Goal: Task Accomplishment & Management: Manage account settings

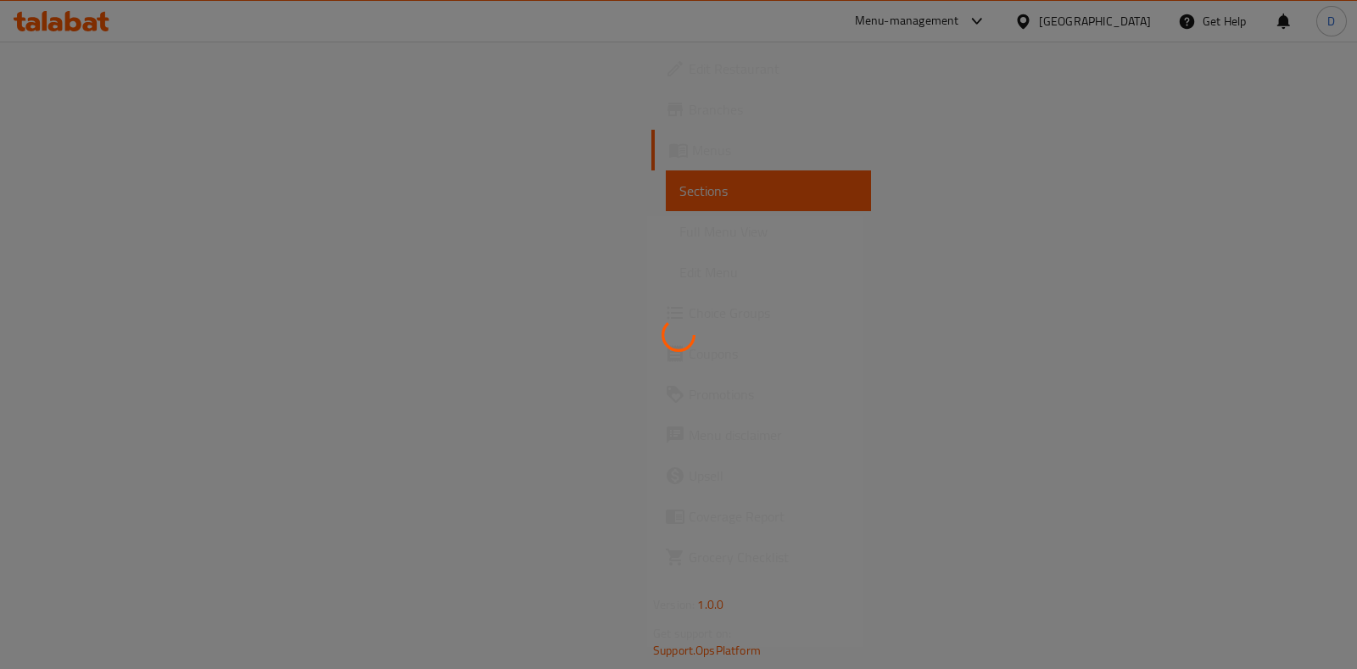
click at [148, 148] on div at bounding box center [678, 334] width 1357 height 669
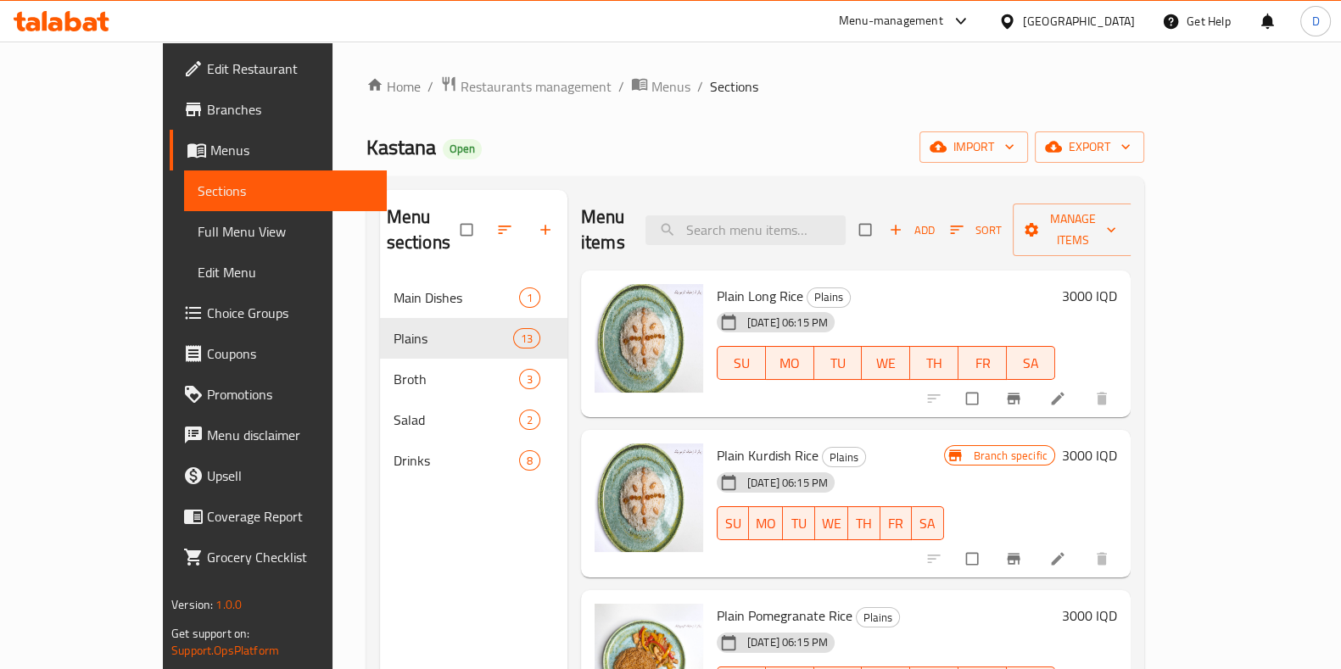
click at [551, 103] on div "Home / Restaurants management / Menus / Sections Kastana Open import export Men…" at bounding box center [755, 473] width 778 height 797
click at [468, 84] on span "Restaurants management" at bounding box center [536, 86] width 151 height 20
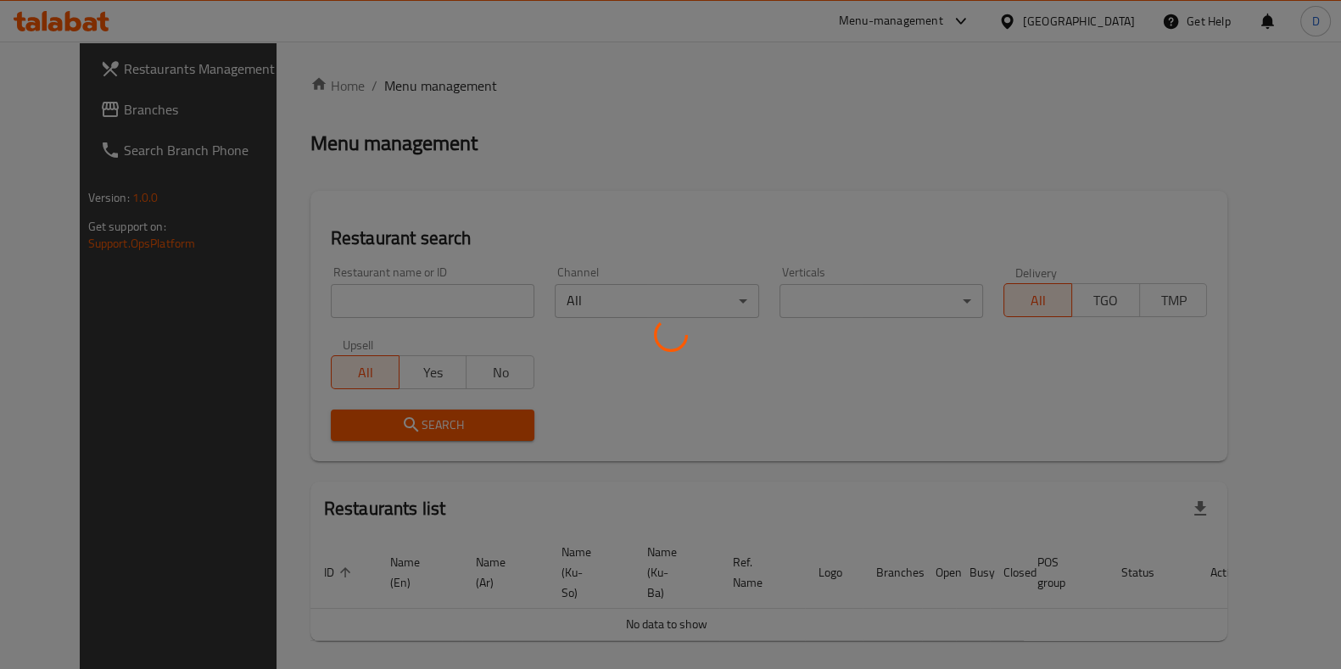
click at [428, 294] on div at bounding box center [670, 334] width 1341 height 669
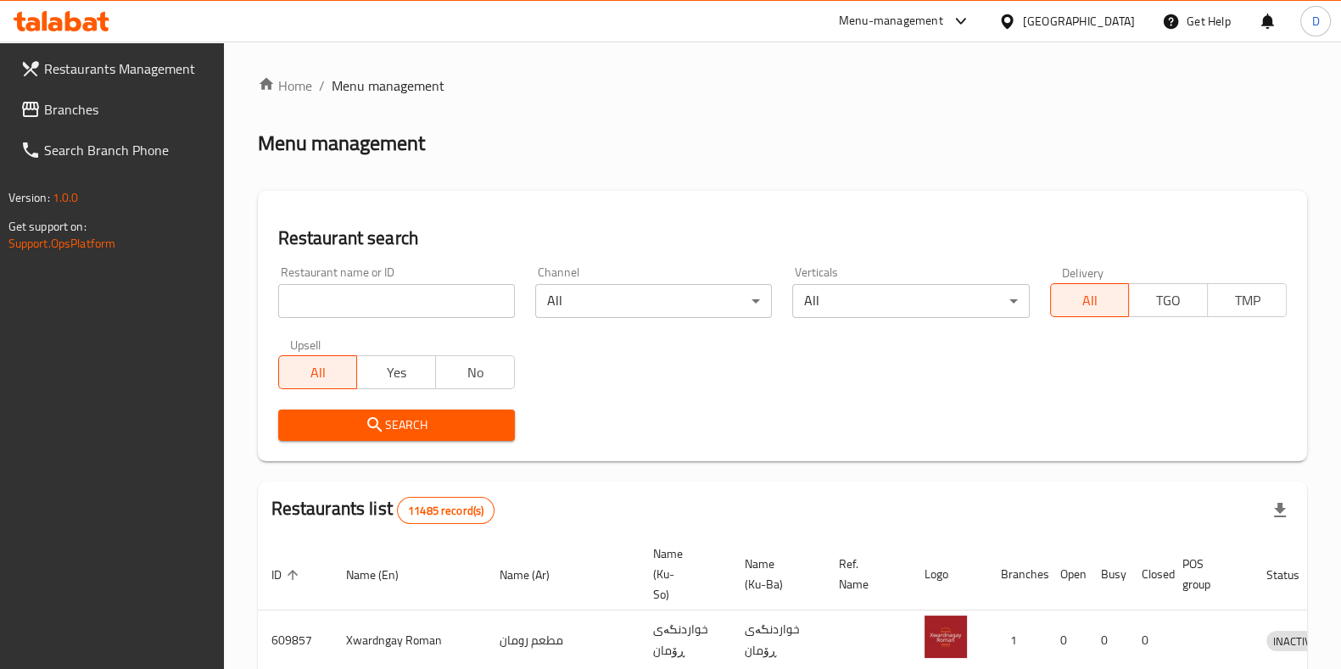
click at [428, 294] on input "search" at bounding box center [396, 301] width 237 height 34
type input "azberry"
click at [411, 398] on div "Upsell All Yes No" at bounding box center [396, 363] width 257 height 71
click at [407, 415] on span "Search" at bounding box center [397, 425] width 210 height 21
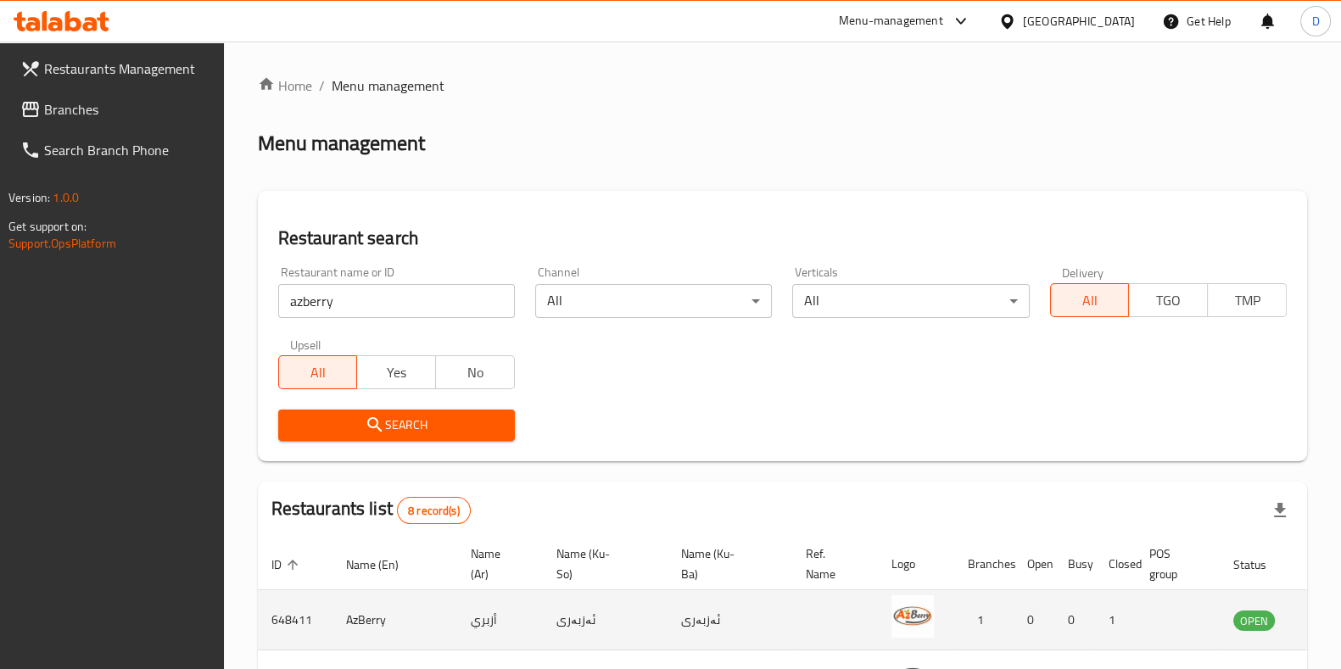
click at [1311, 623] on td "enhanced table" at bounding box center [1340, 620] width 59 height 60
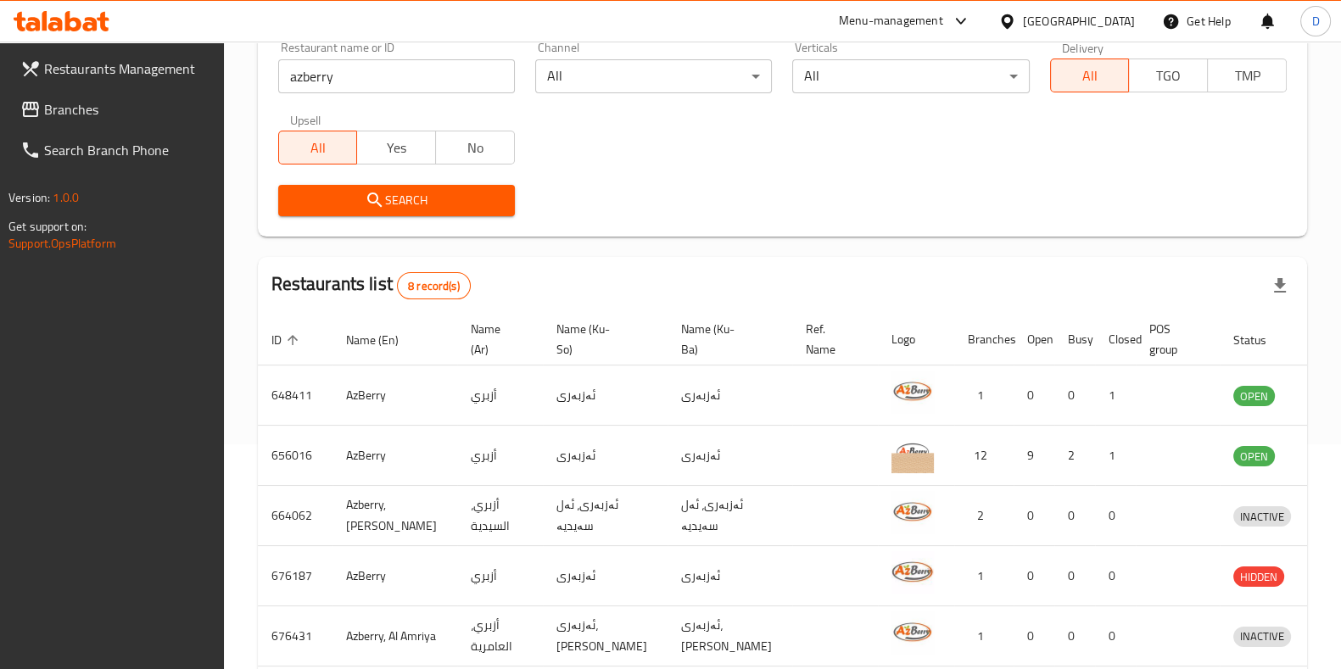
scroll to position [226, 0]
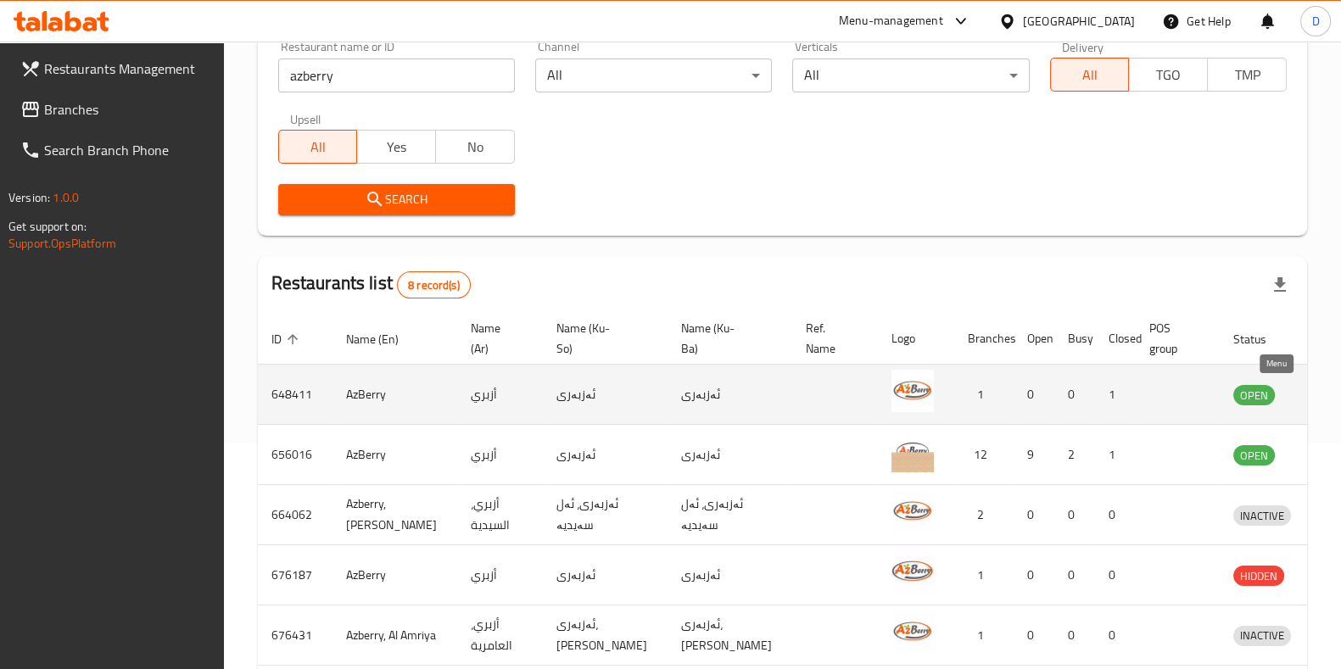
click at [1325, 404] on icon "enhanced table" at bounding box center [1335, 394] width 20 height 20
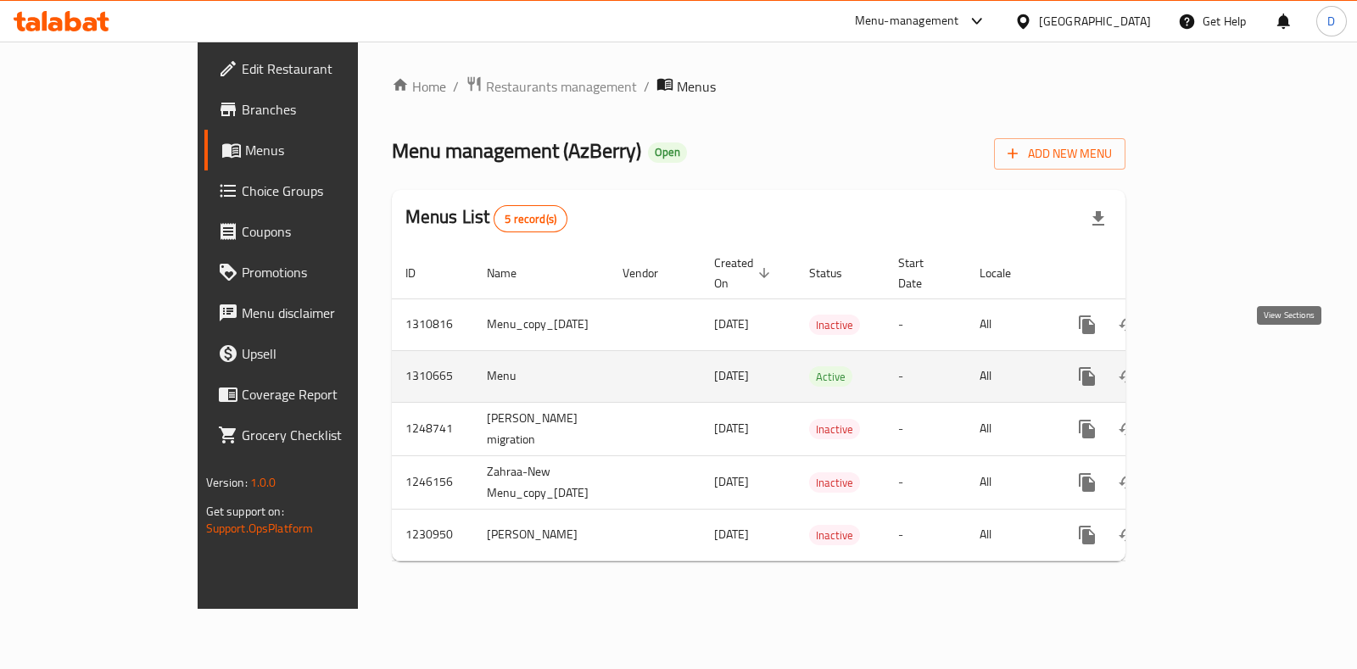
click at [1220, 366] on icon "enhanced table" at bounding box center [1209, 376] width 20 height 20
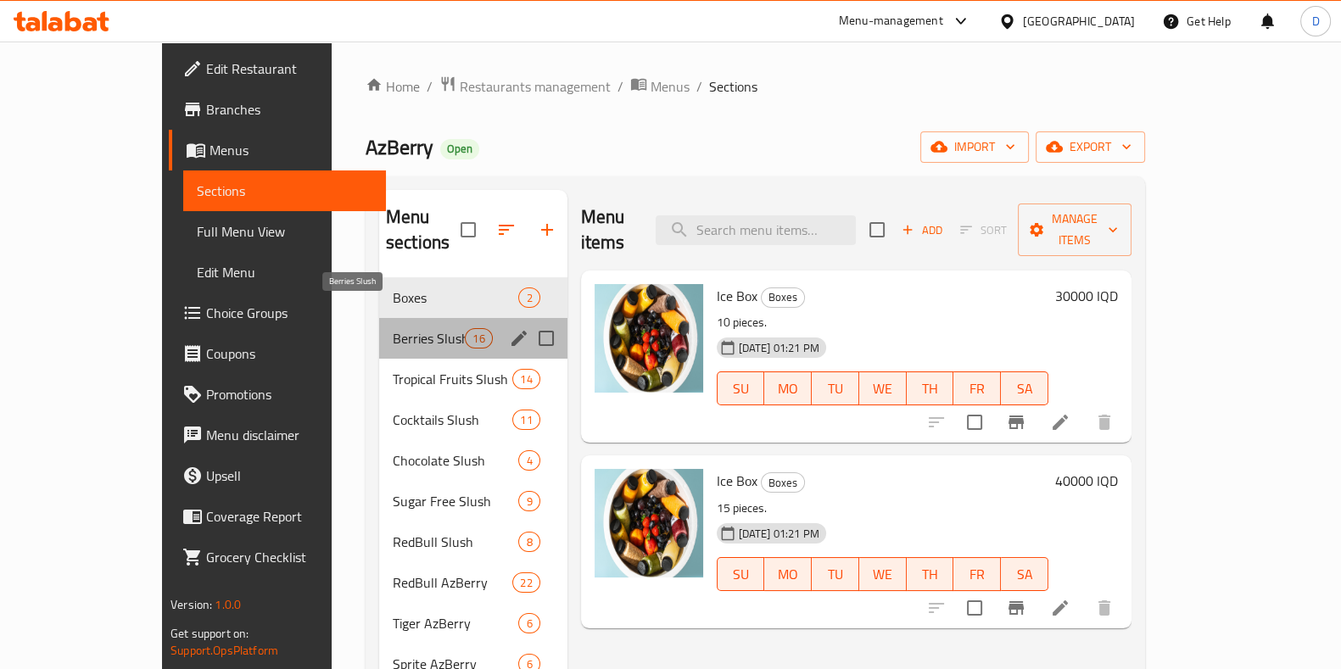
click at [393, 328] on span "Berries Slush" at bounding box center [429, 338] width 72 height 20
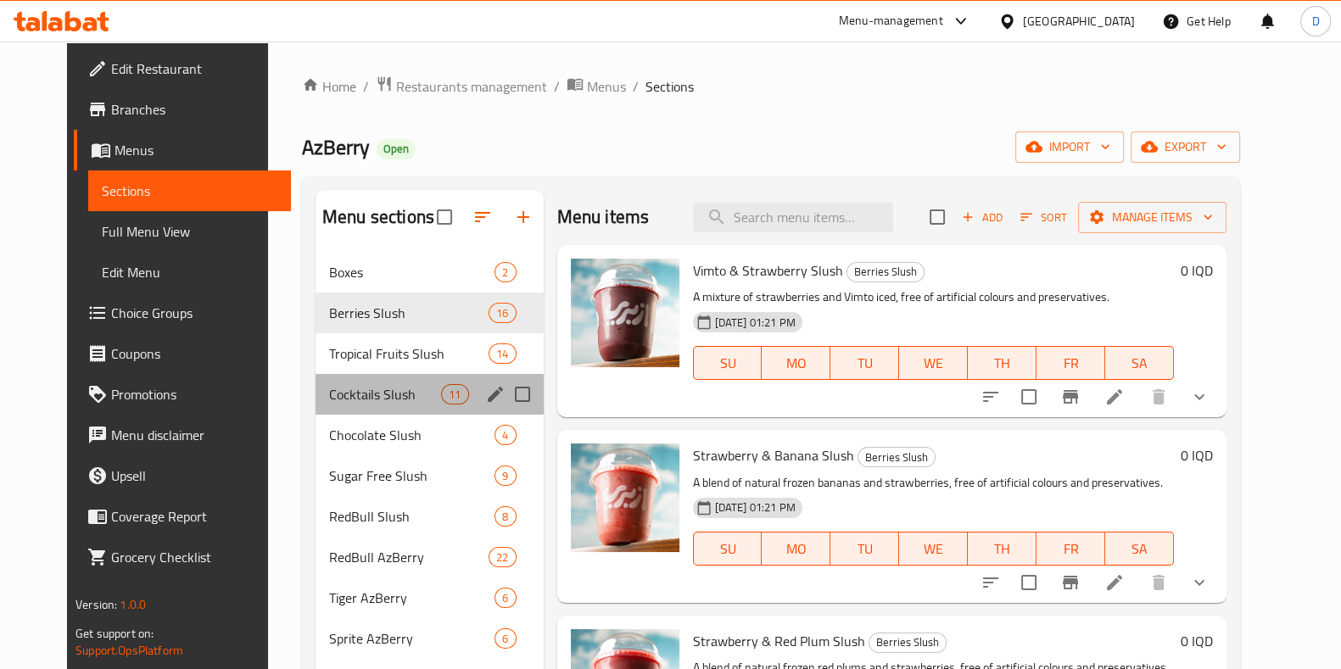
click at [363, 413] on div "Cocktails Slush 11" at bounding box center [430, 394] width 228 height 41
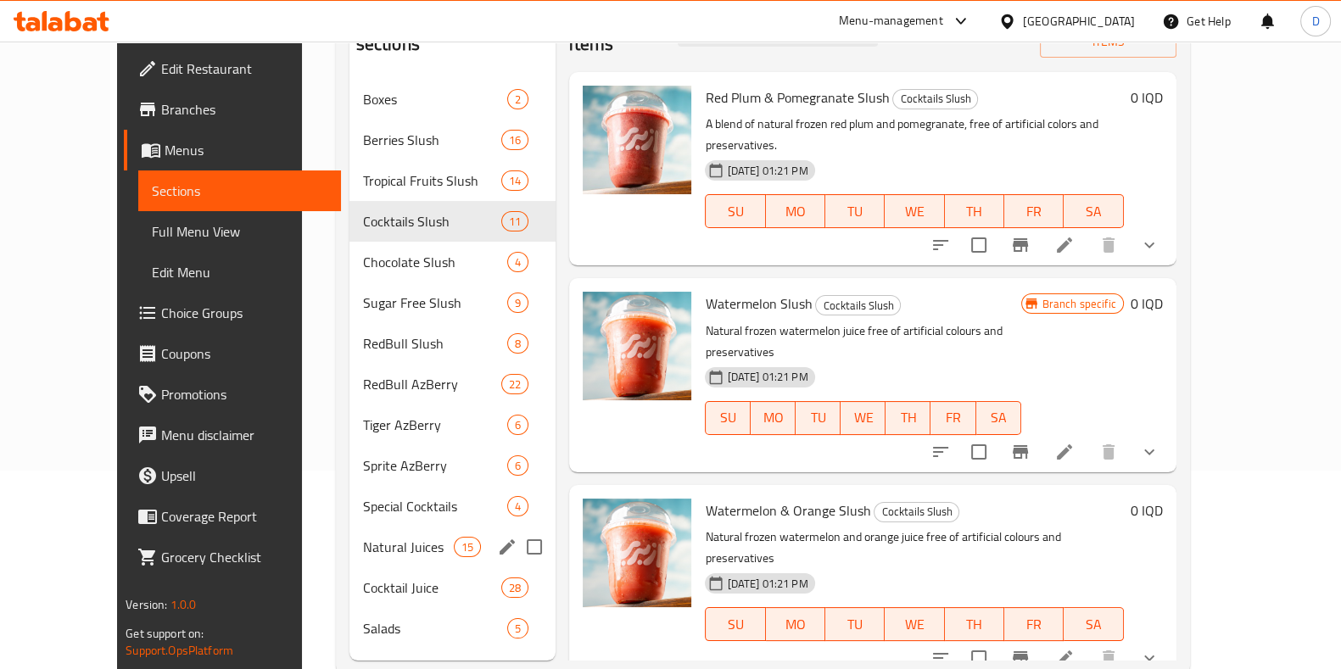
scroll to position [201, 0]
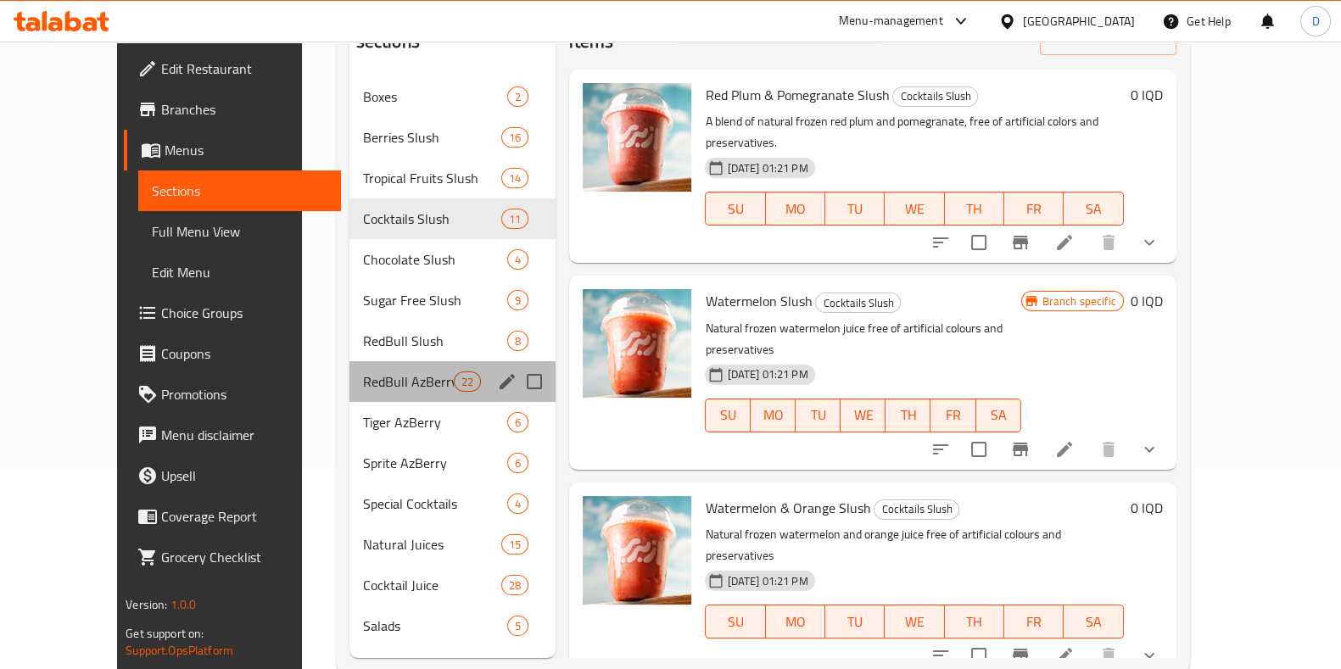
click at [377, 369] on div "RedBull AzBerry 22" at bounding box center [452, 381] width 207 height 41
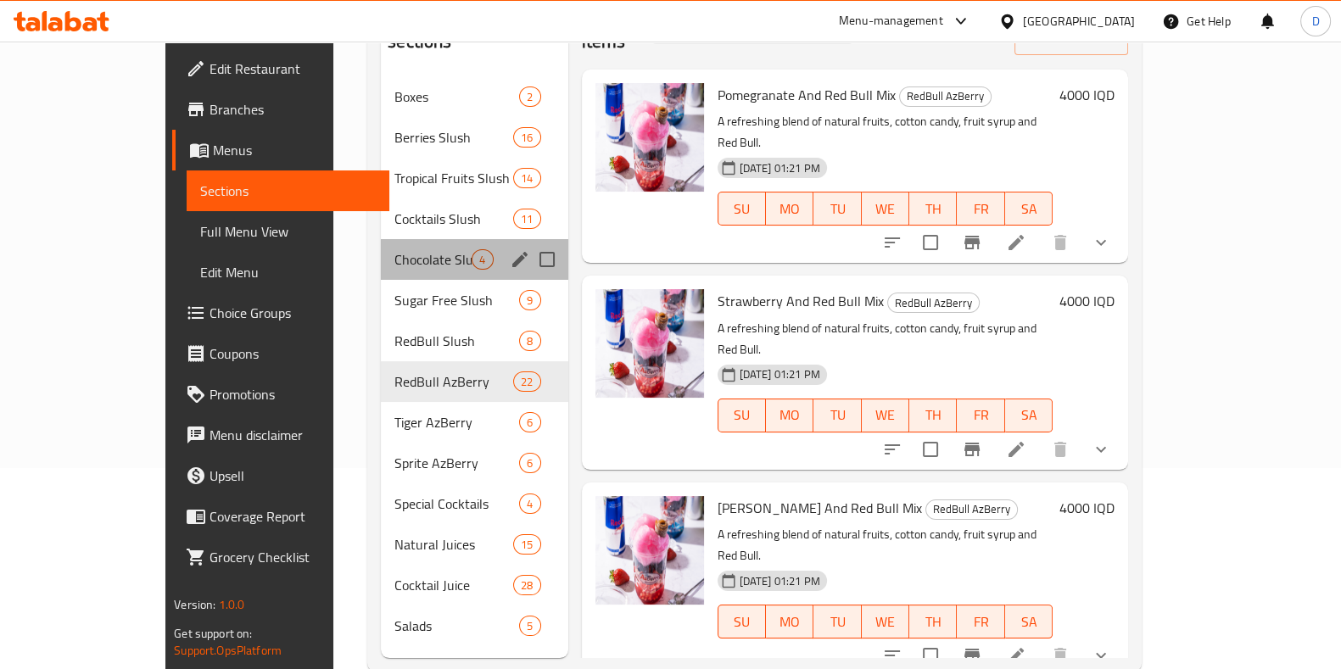
click at [381, 250] on div "Chocolate Slush 4" at bounding box center [474, 259] width 187 height 41
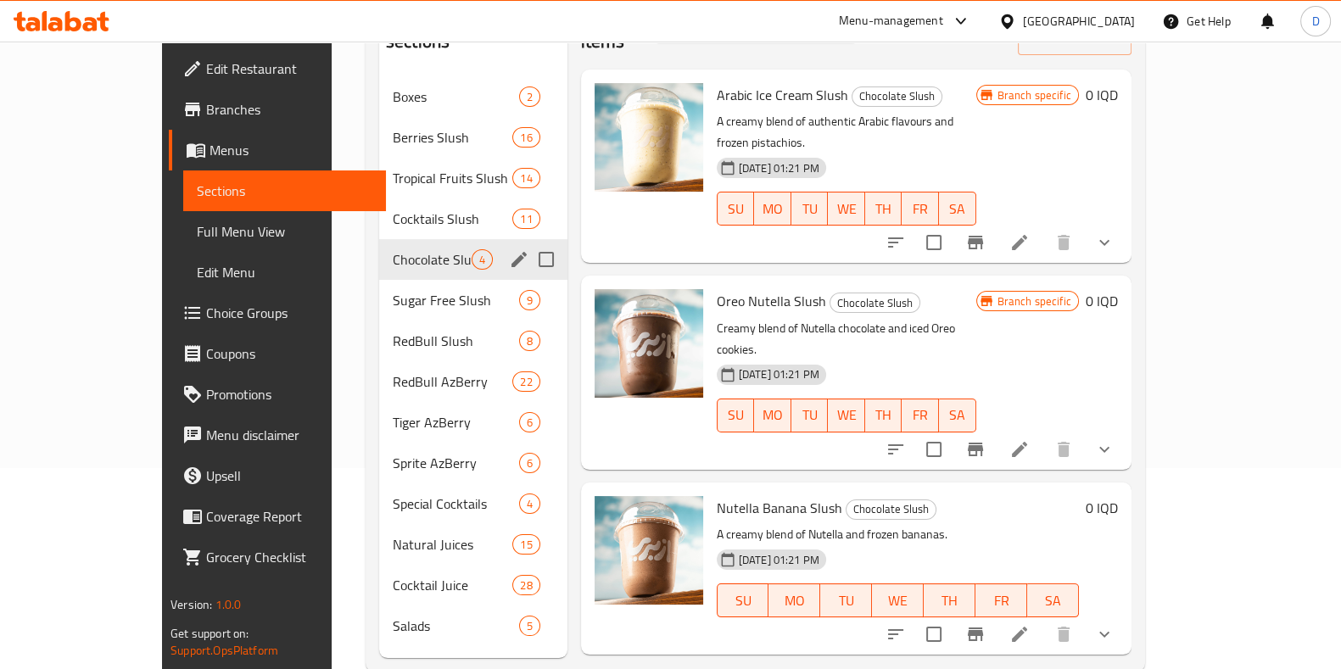
scroll to position [123, 0]
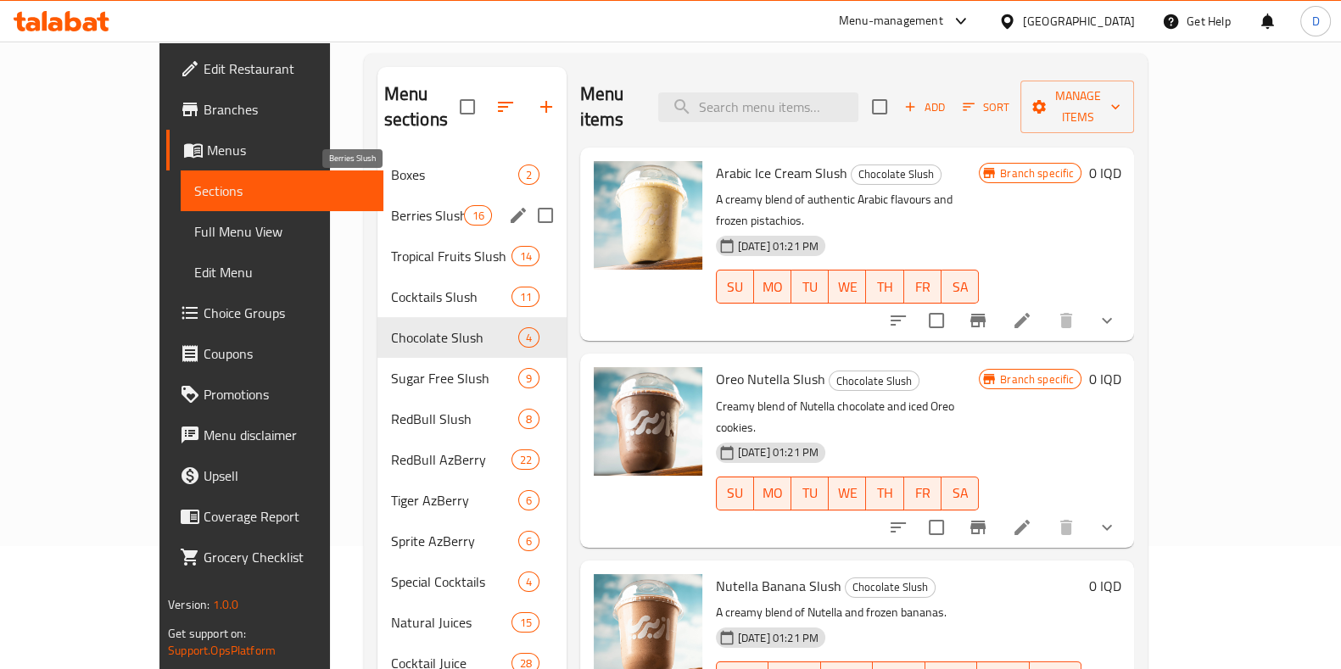
click at [391, 205] on span "Berries Slush" at bounding box center [428, 215] width 74 height 20
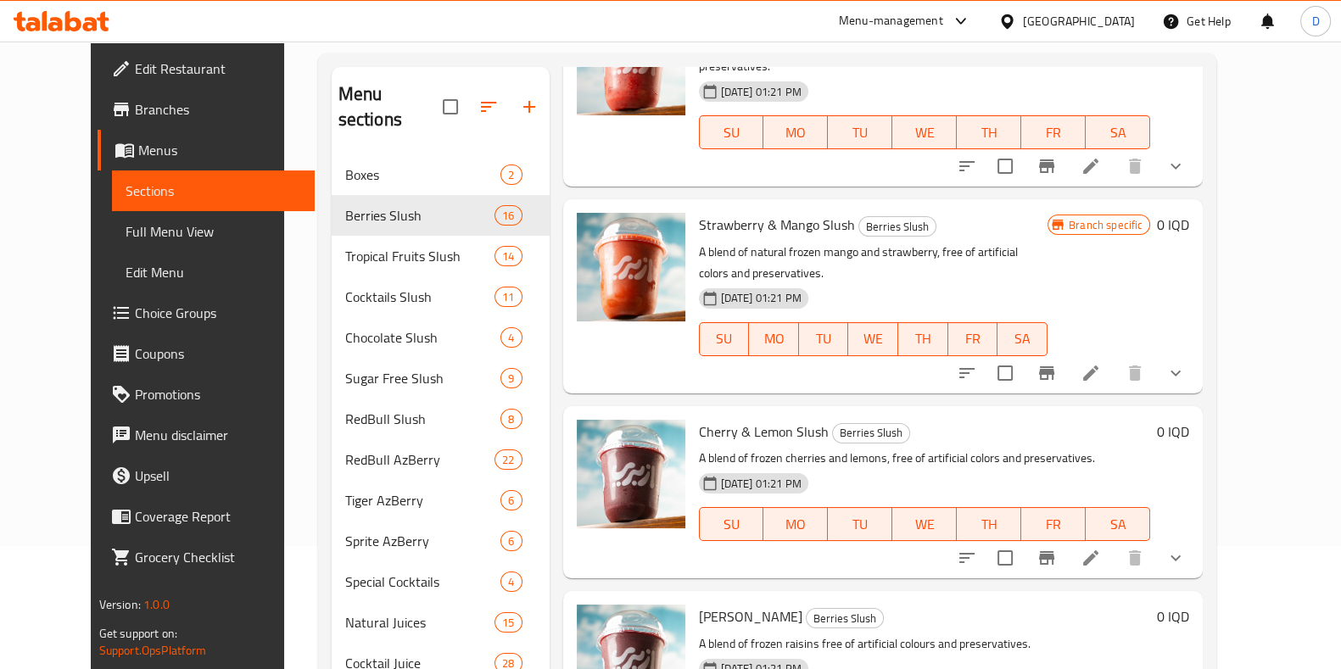
scroll to position [238, 0]
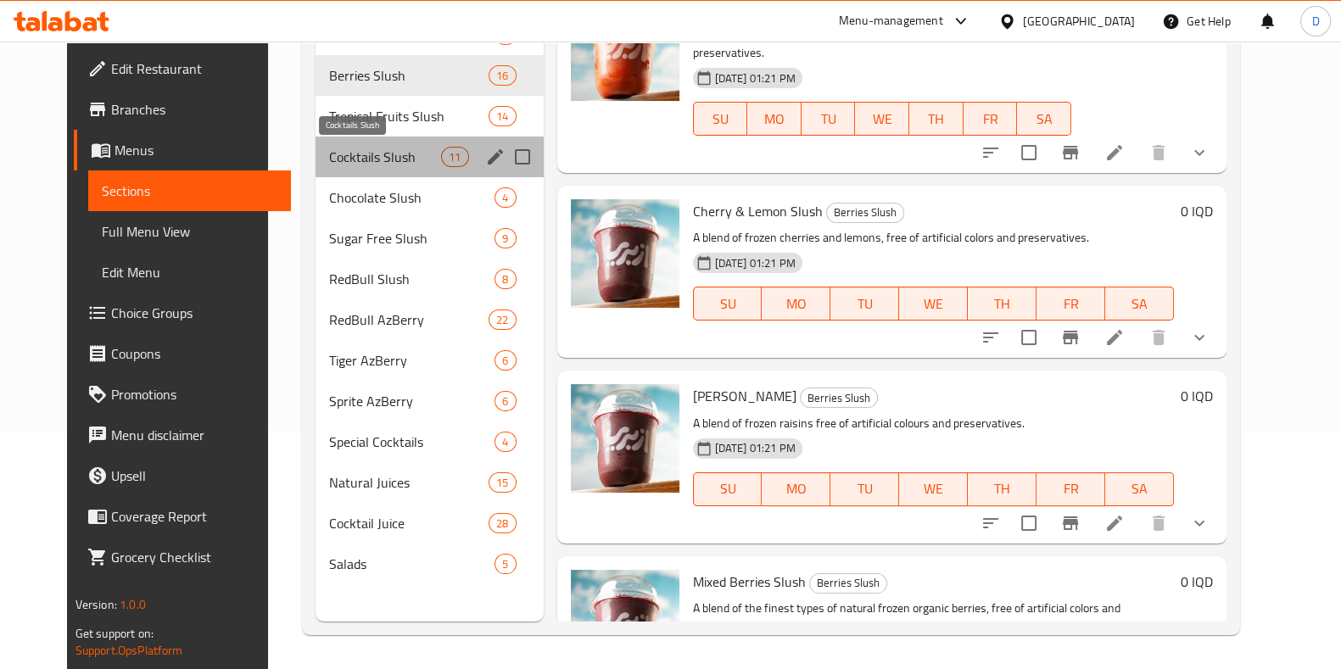
click at [329, 148] on span "Cocktails Slush" at bounding box center [385, 157] width 112 height 20
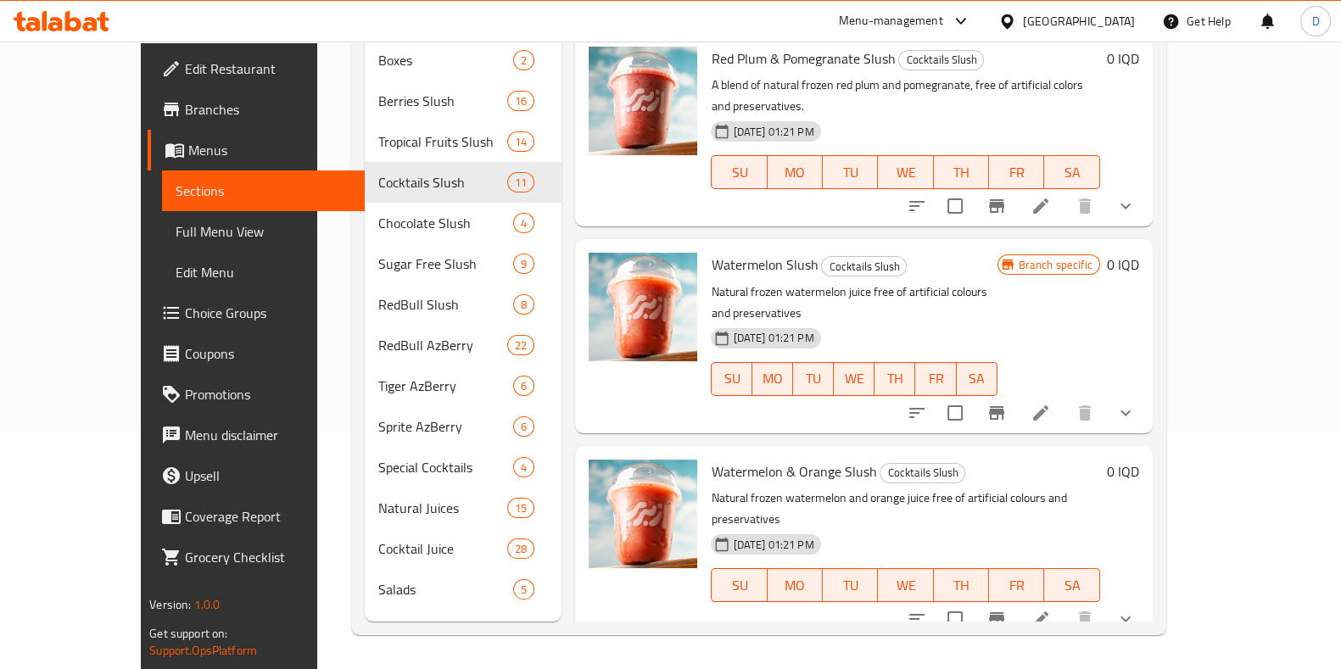
scroll to position [14, 0]
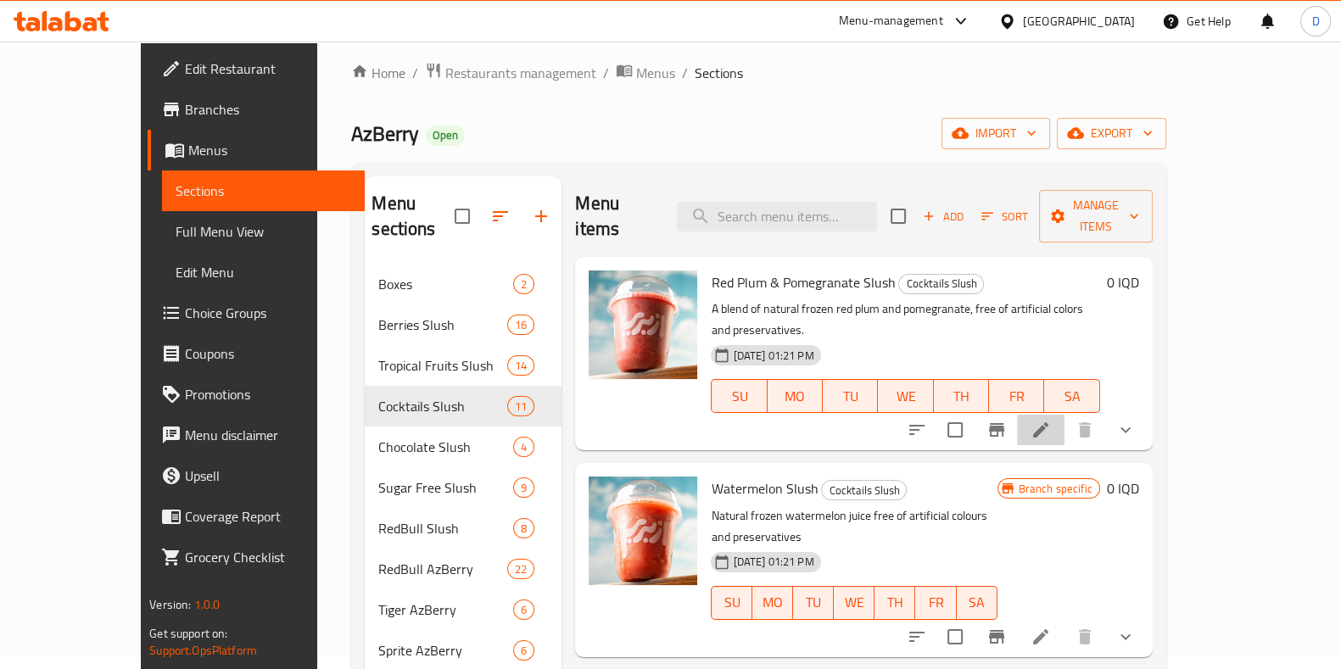
click at [1065, 415] on li at bounding box center [1041, 430] width 48 height 31
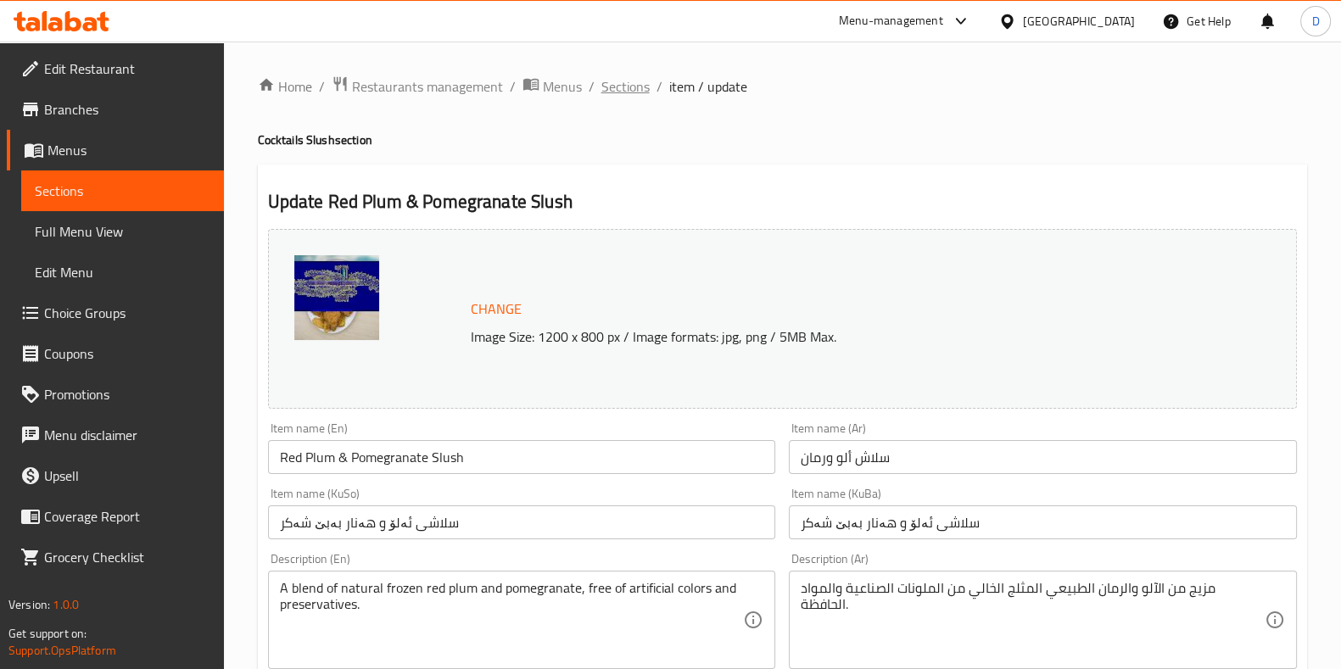
click at [604, 94] on span "Sections" at bounding box center [625, 86] width 48 height 20
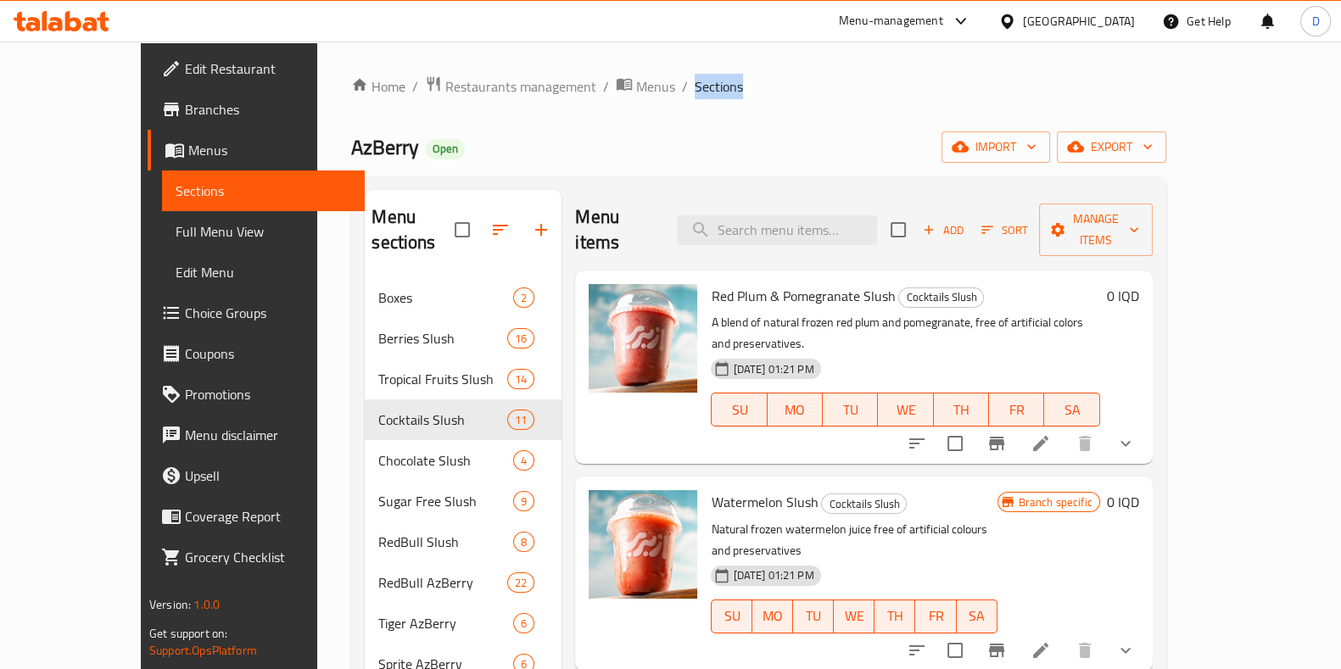
click at [695, 94] on span "Sections" at bounding box center [719, 86] width 48 height 20
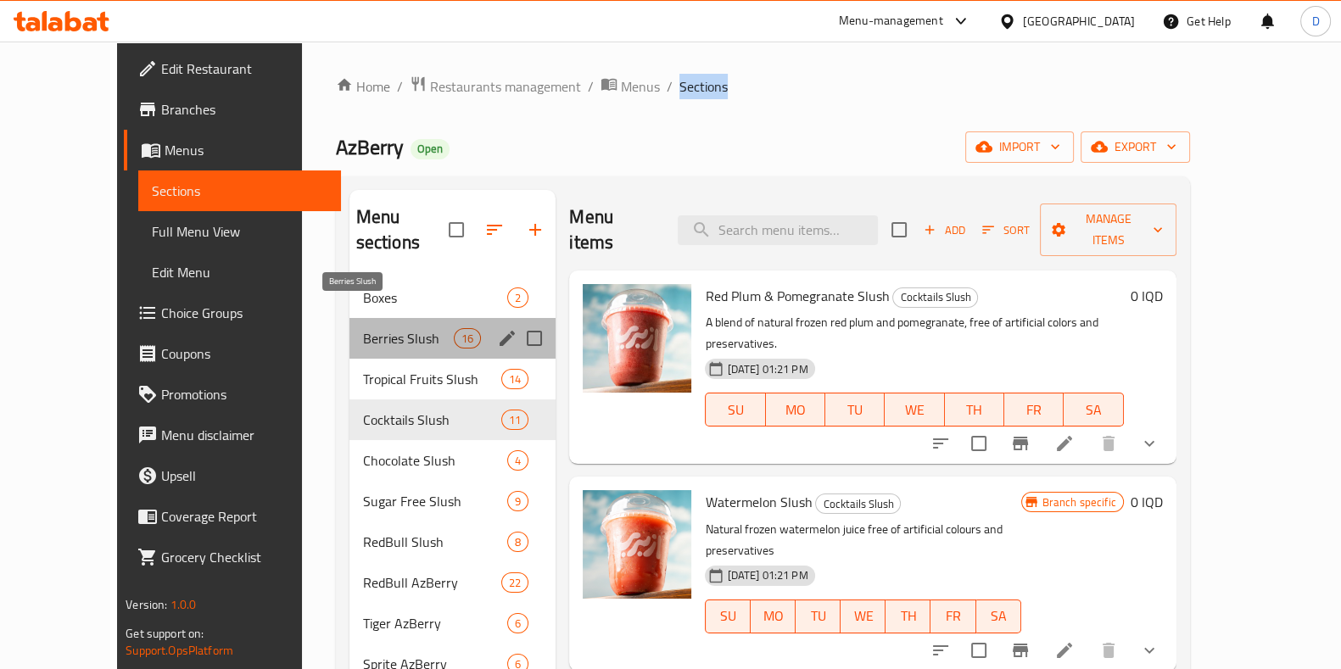
click at [379, 328] on span "Berries Slush" at bounding box center [408, 338] width 91 height 20
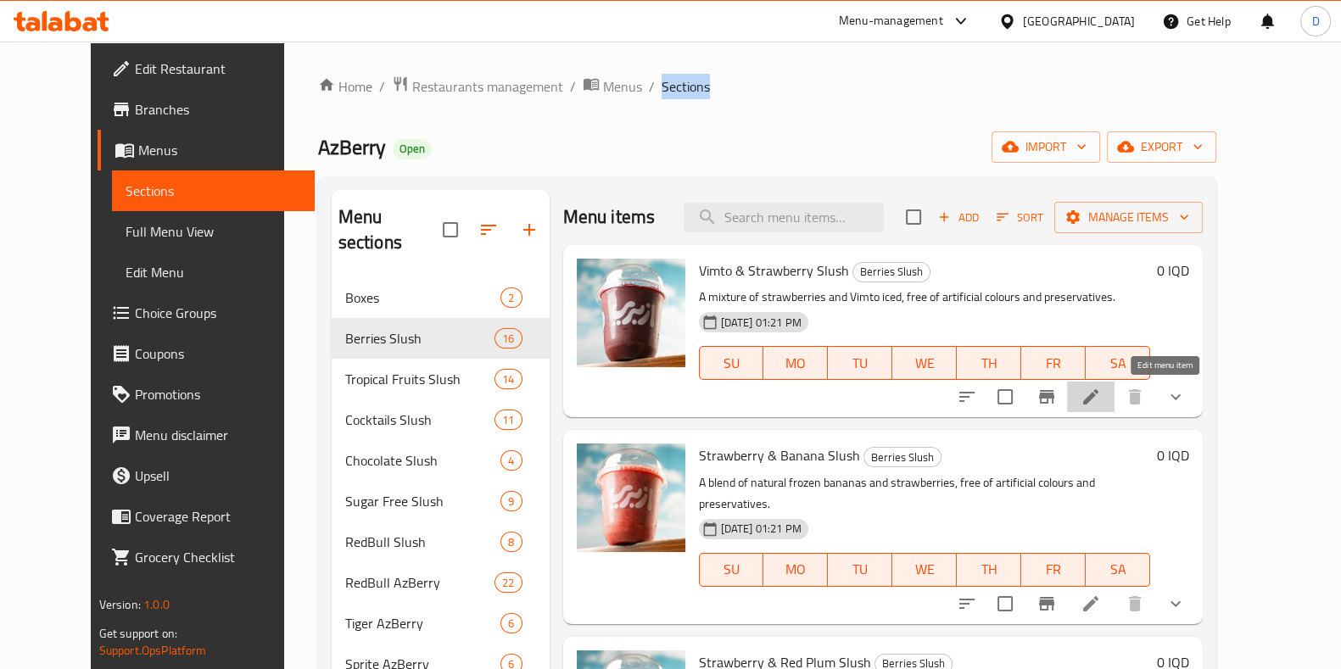
click at [1098, 400] on icon at bounding box center [1090, 396] width 15 height 15
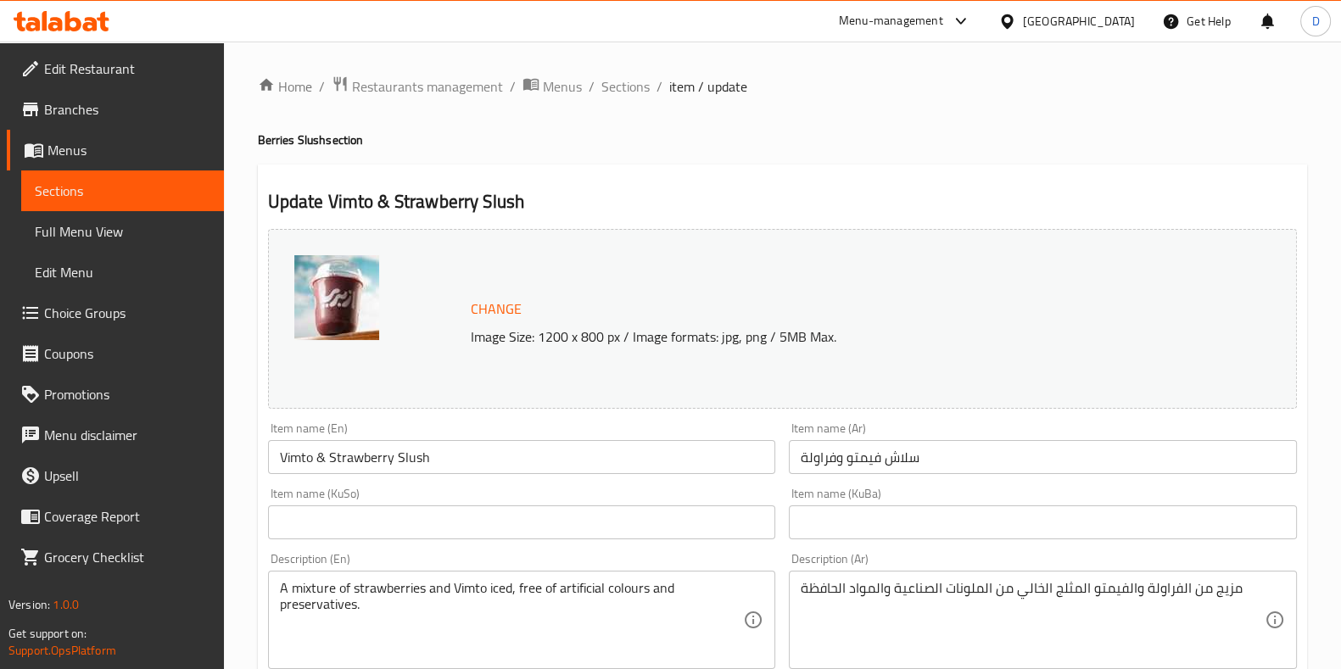
click at [166, 99] on span "Branches" at bounding box center [127, 109] width 166 height 20
